Goal: Find specific page/section: Find specific page/section

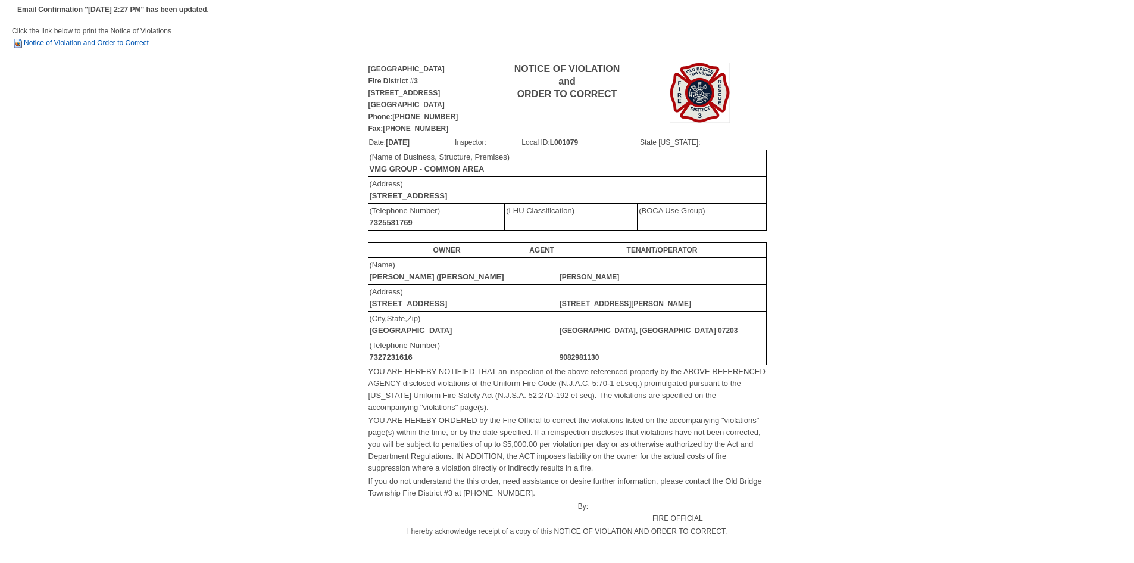
click at [67, 42] on link "Notice of Violation and Order to Correct" at bounding box center [80, 43] width 137 height 8
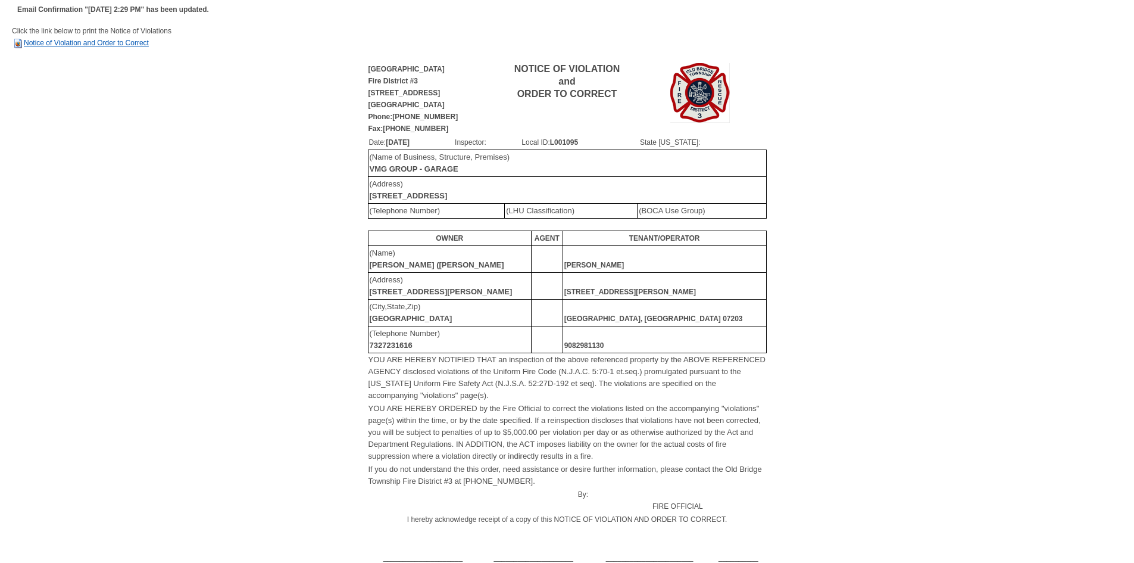
click at [81, 43] on link "Notice of Violation and Order to Correct" at bounding box center [80, 43] width 137 height 8
